Goal: Task Accomplishment & Management: Use online tool/utility

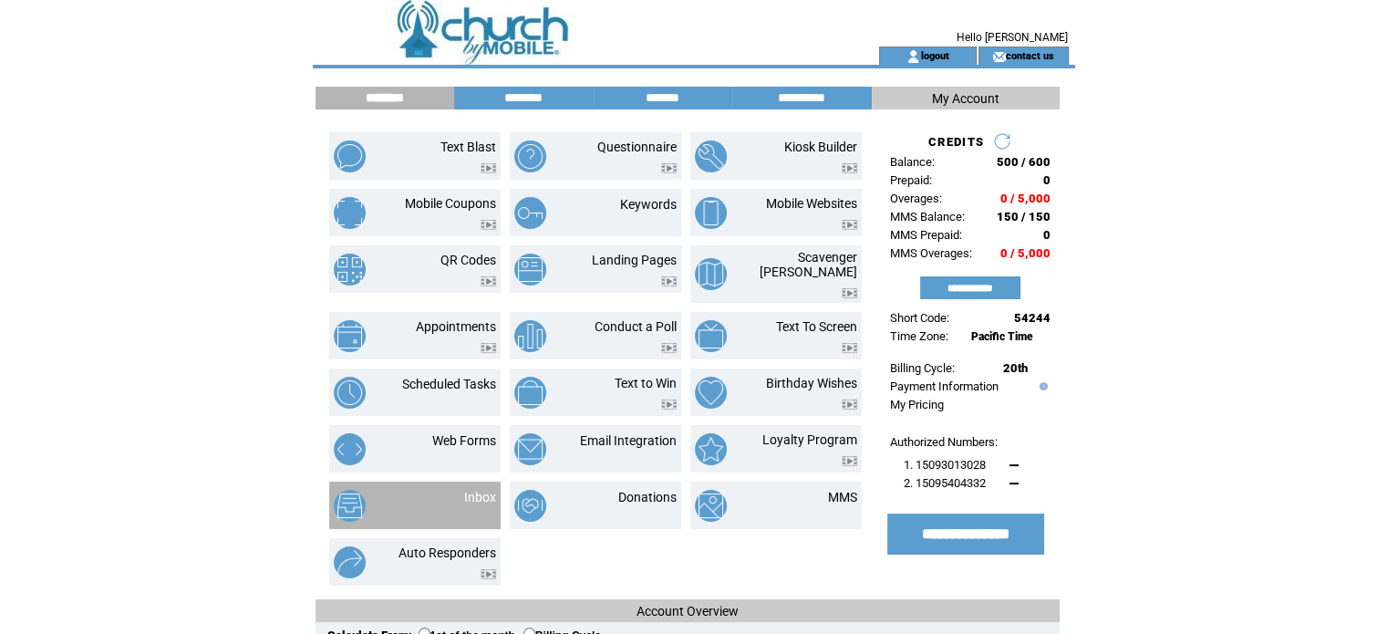
click at [469, 481] on td "Inbox" at bounding box center [414, 504] width 171 height 47
click at [471, 490] on link "Inbox" at bounding box center [480, 497] width 32 height 15
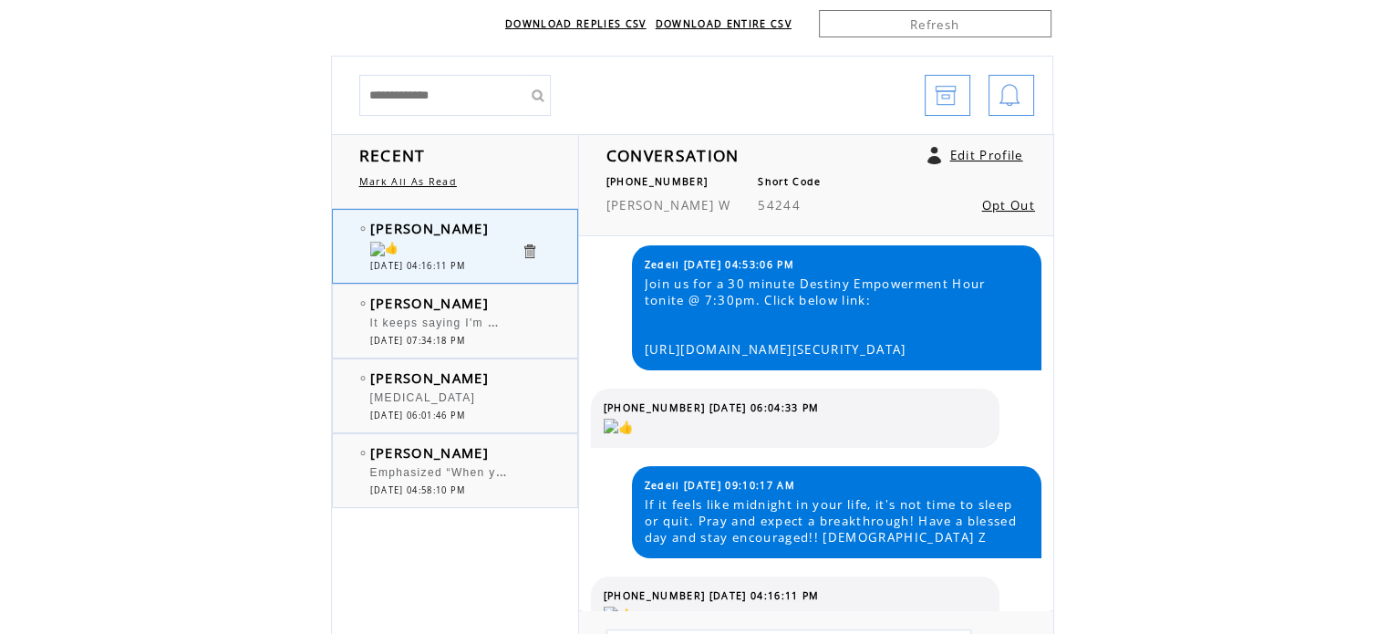
scroll to position [91, 0]
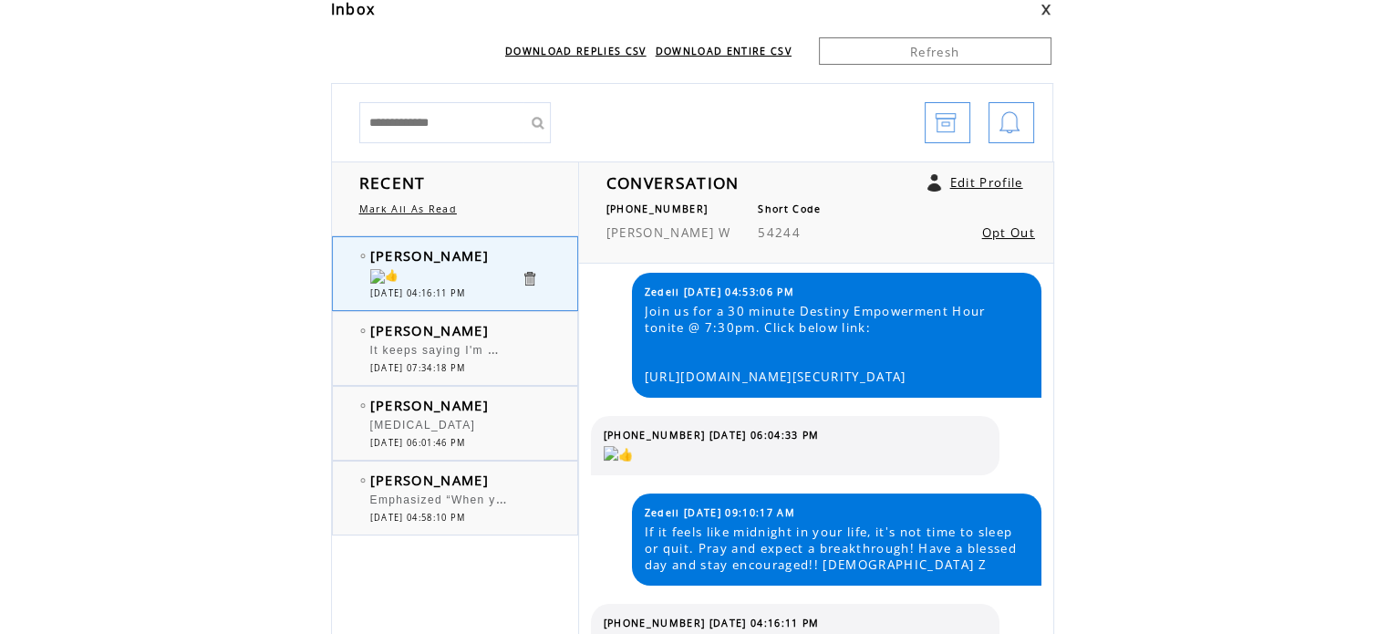
click at [477, 279] on div at bounding box center [445, 278] width 150 height 18
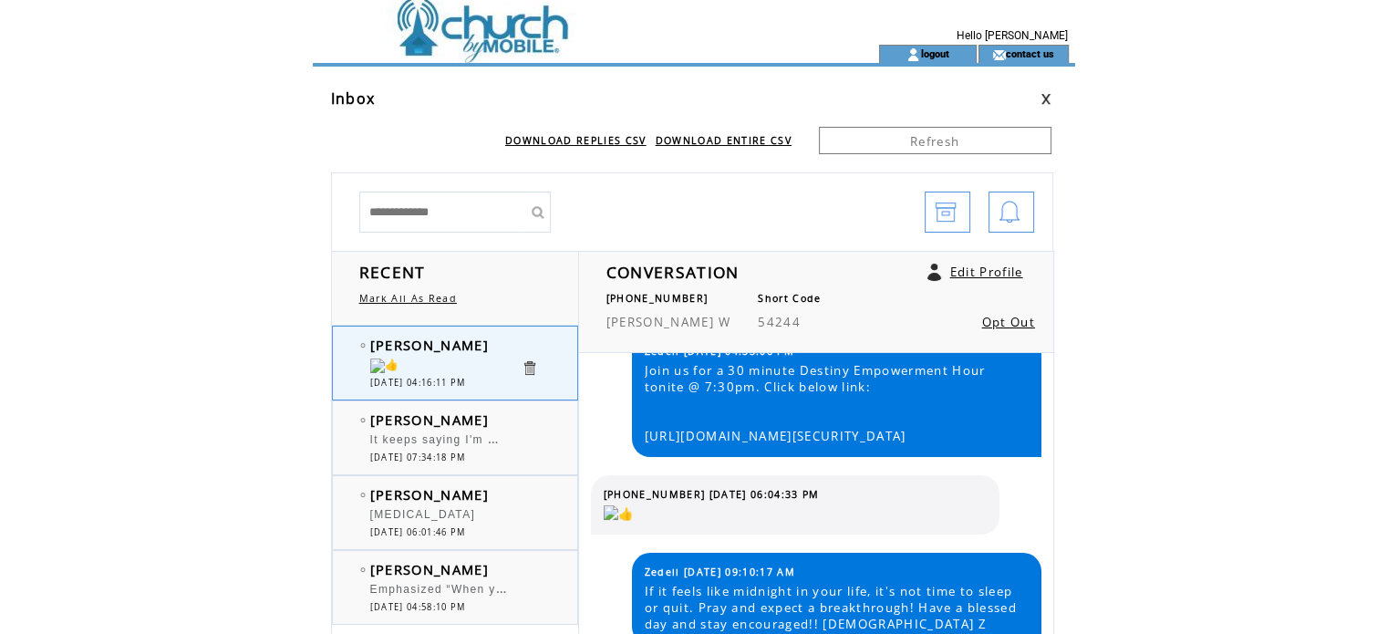
scroll to position [0, 0]
